Goal: Book appointment/travel/reservation

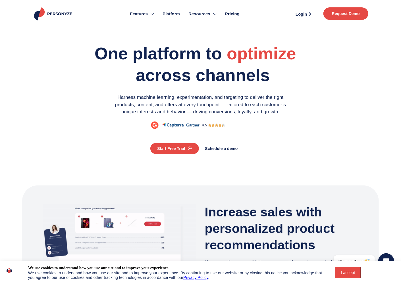
click at [231, 13] on span "Pricing" at bounding box center [232, 14] width 14 height 7
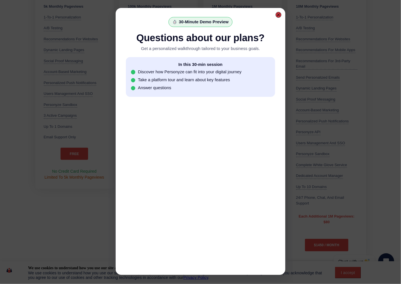
click at [279, 14] on div at bounding box center [279, 15] width 4 height 4
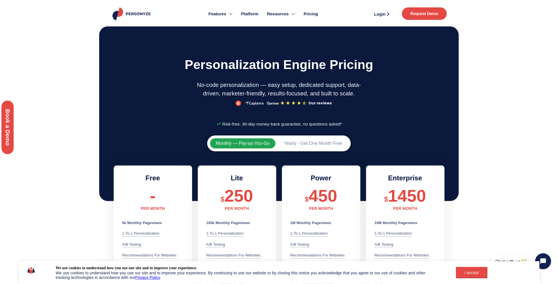
click at [401, 14] on span "Request Demo" at bounding box center [425, 14] width 28 height 4
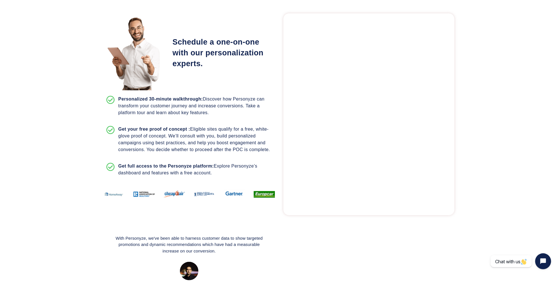
scroll to position [94, 0]
